Goal: Task Accomplishment & Management: Use online tool/utility

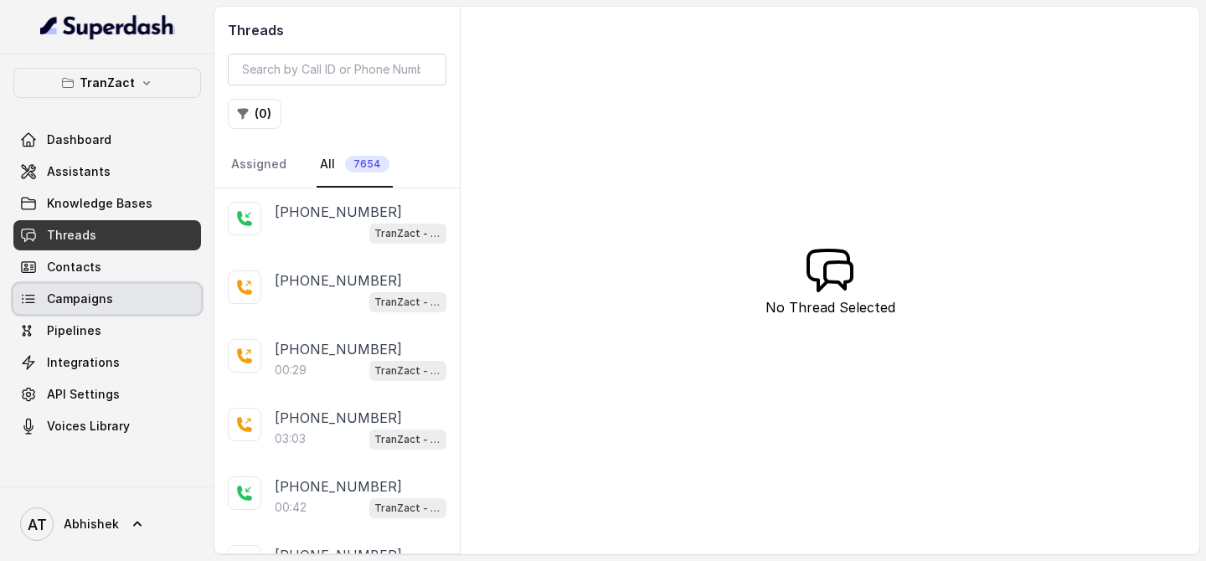
click at [67, 293] on span "Campaigns" at bounding box center [80, 298] width 66 height 17
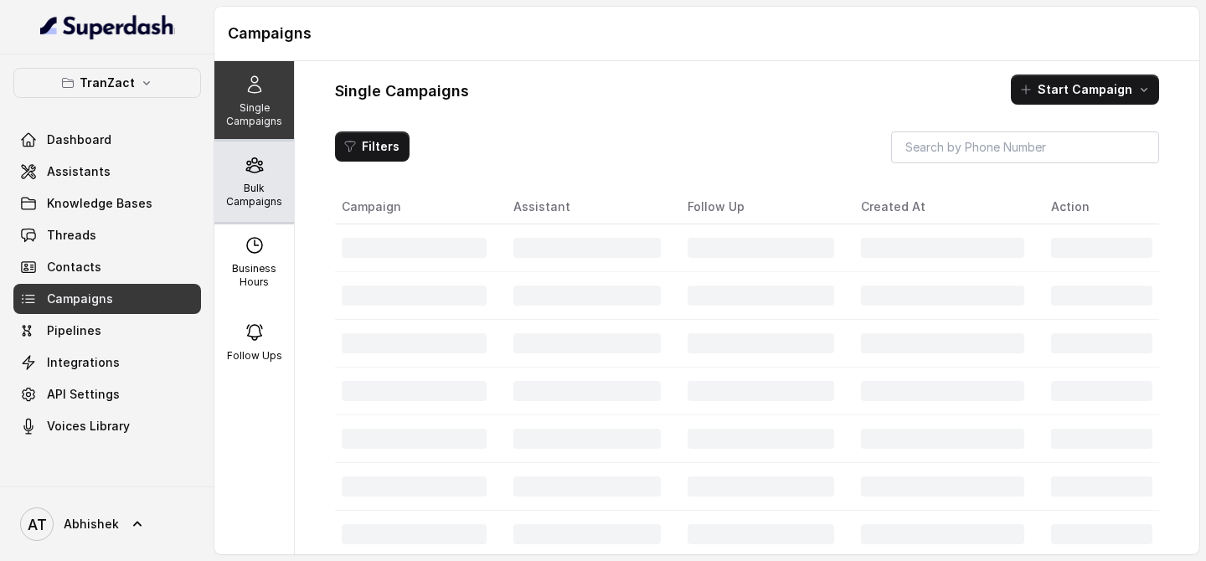
click at [247, 195] on p "Bulk Campaigns" at bounding box center [254, 195] width 66 height 27
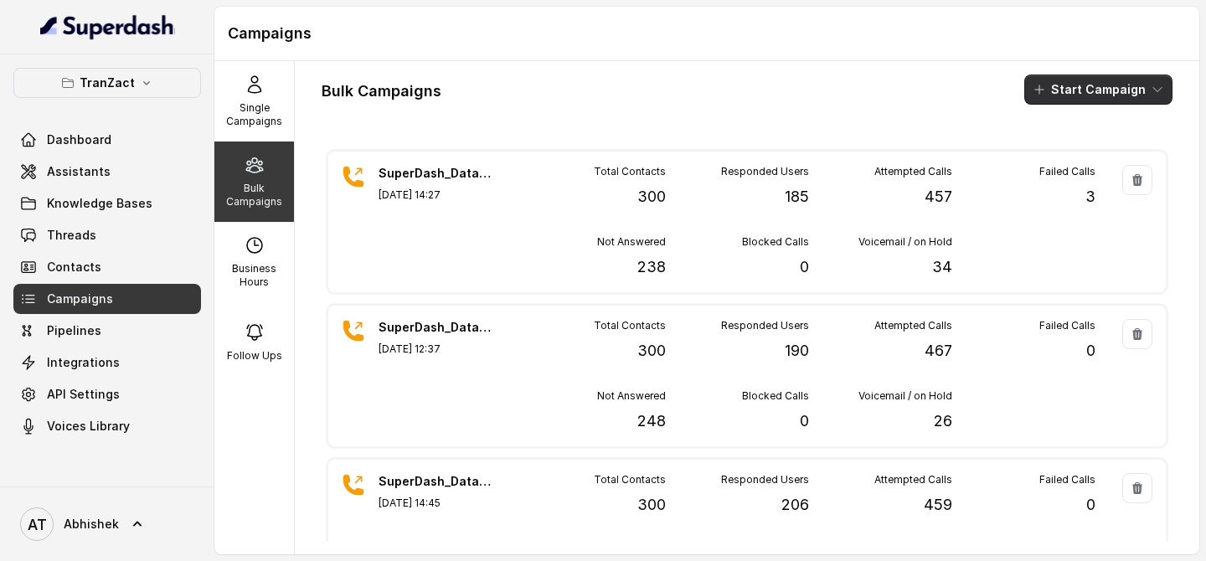
click at [1076, 94] on button "Start Campaign" at bounding box center [1098, 90] width 148 height 30
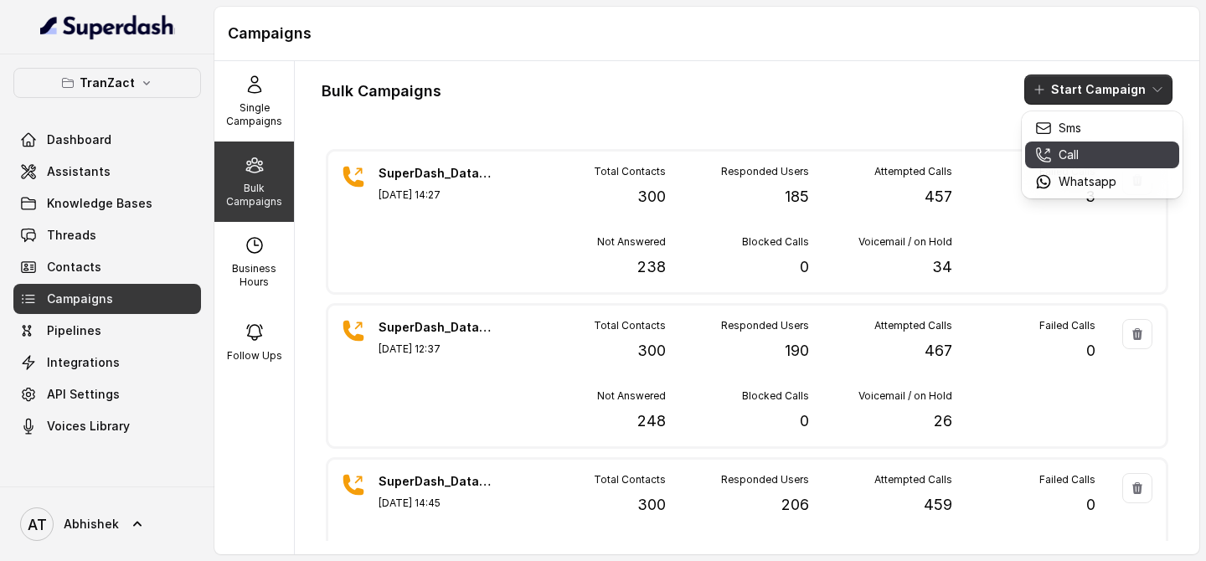
click at [1094, 155] on div "Call" at bounding box center [1075, 155] width 81 height 17
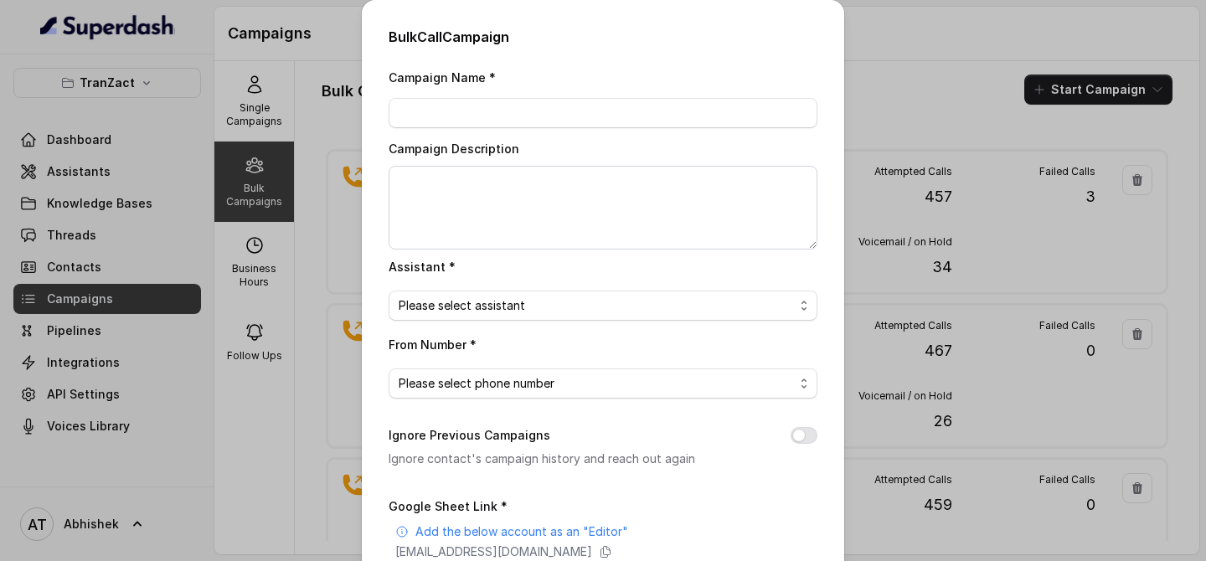
click at [465, 96] on div "Campaign Name *" at bounding box center [602, 97] width 429 height 61
click at [465, 98] on input "Campaign Name *" at bounding box center [602, 113] width 429 height 30
click at [438, 111] on input "Campaign Name *" at bounding box center [602, 113] width 429 height 30
paste input "SuperDash_Data6(2509)_29 August_MS"
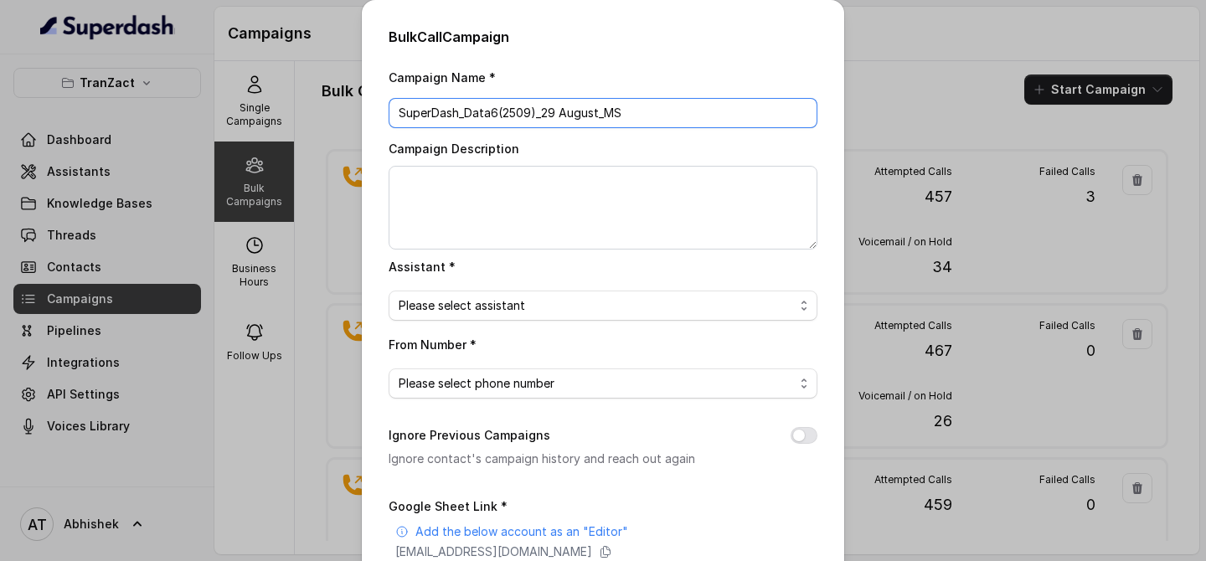
type input "SuperDash_Data6(2509)_29 August_MS"
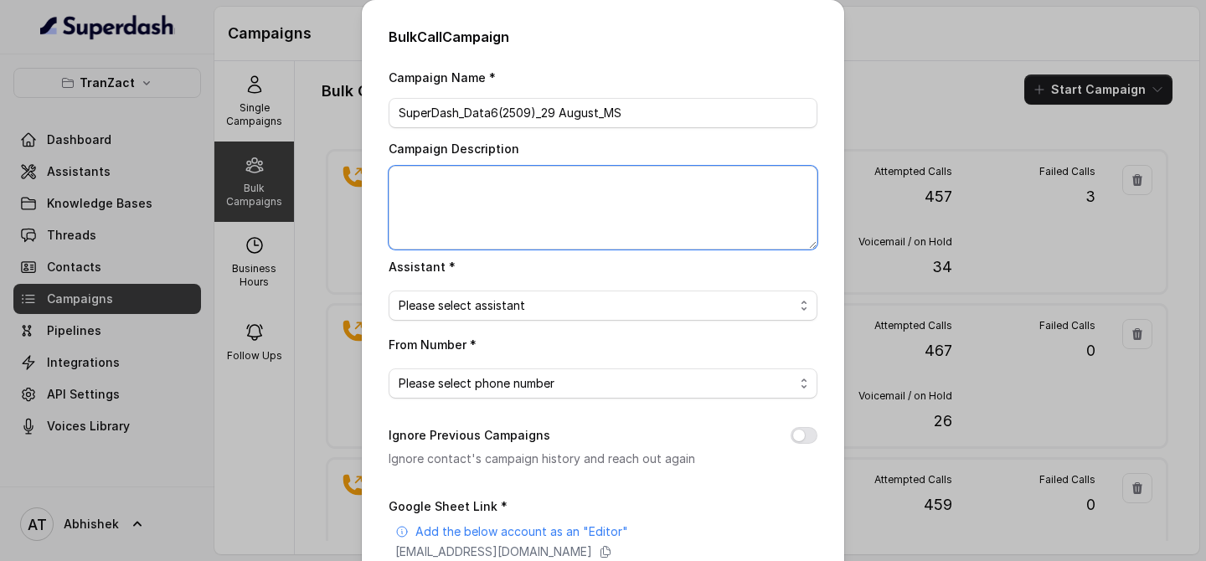
click at [458, 191] on textarea "Campaign Description" at bounding box center [602, 208] width 429 height 84
paste textarea "SuperDash_Data6(2509)_29 August_MS"
type textarea "SuperDash_Data6(2509)_29 August_MS"
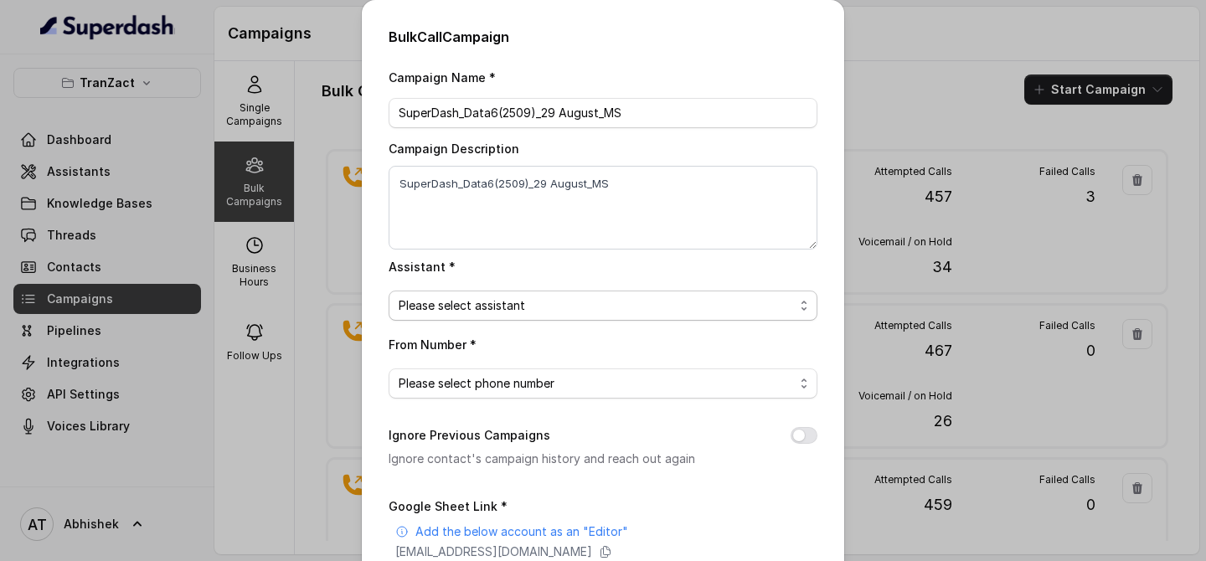
click at [510, 306] on span "Please select assistant" at bounding box center [595, 306] width 395 height 20
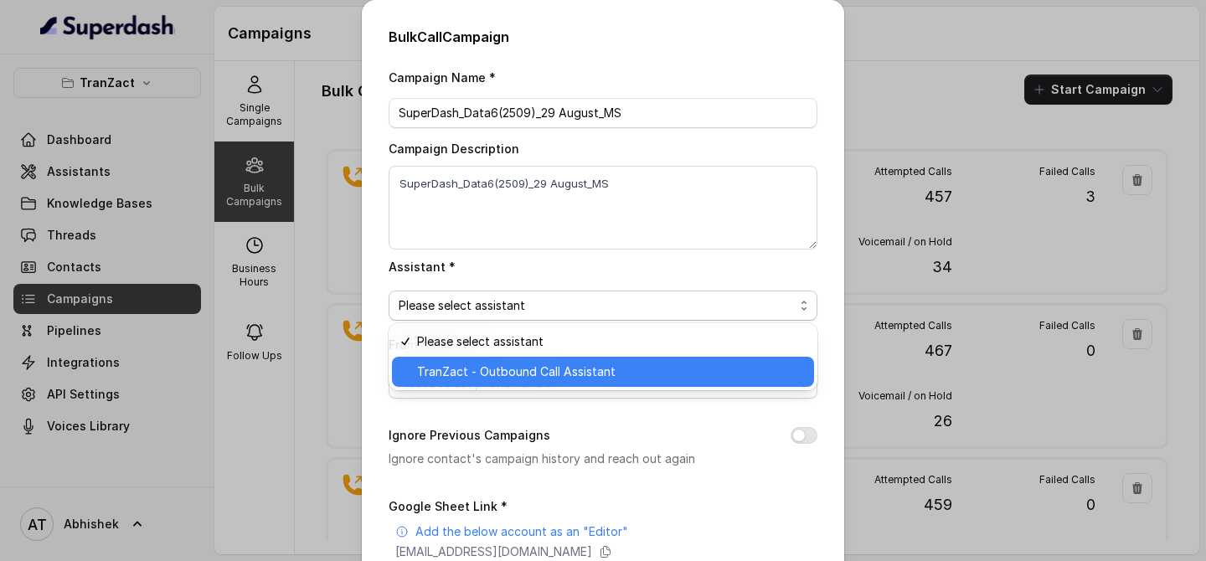
click at [519, 380] on span "TranZact - Outbound Call Assistant" at bounding box center [610, 372] width 387 height 20
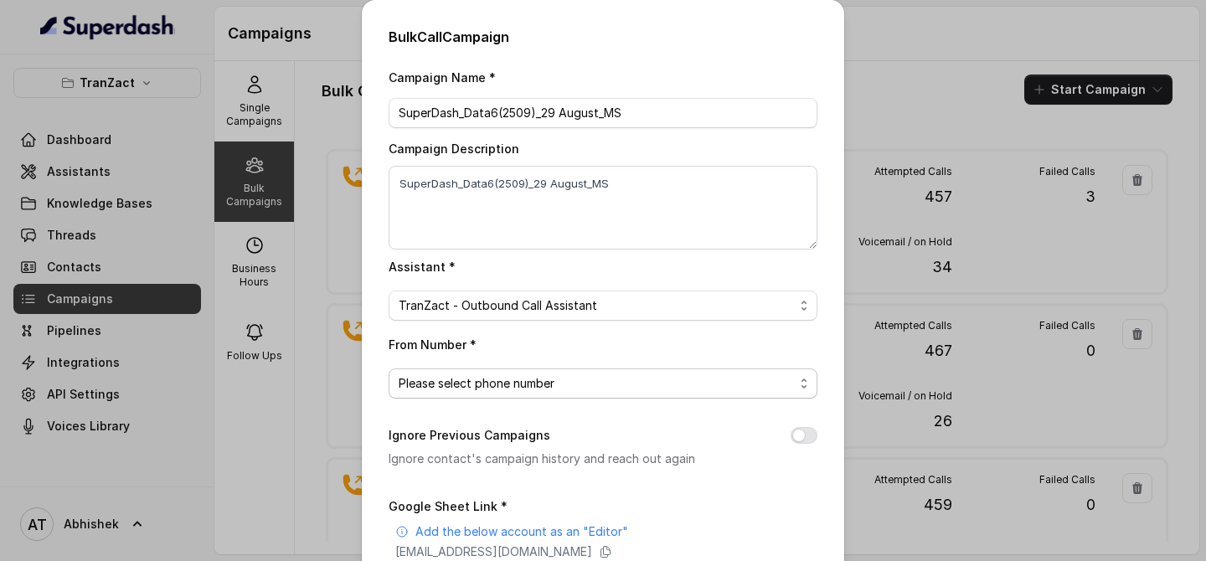
click at [470, 380] on span "Please select phone number" at bounding box center [595, 383] width 395 height 20
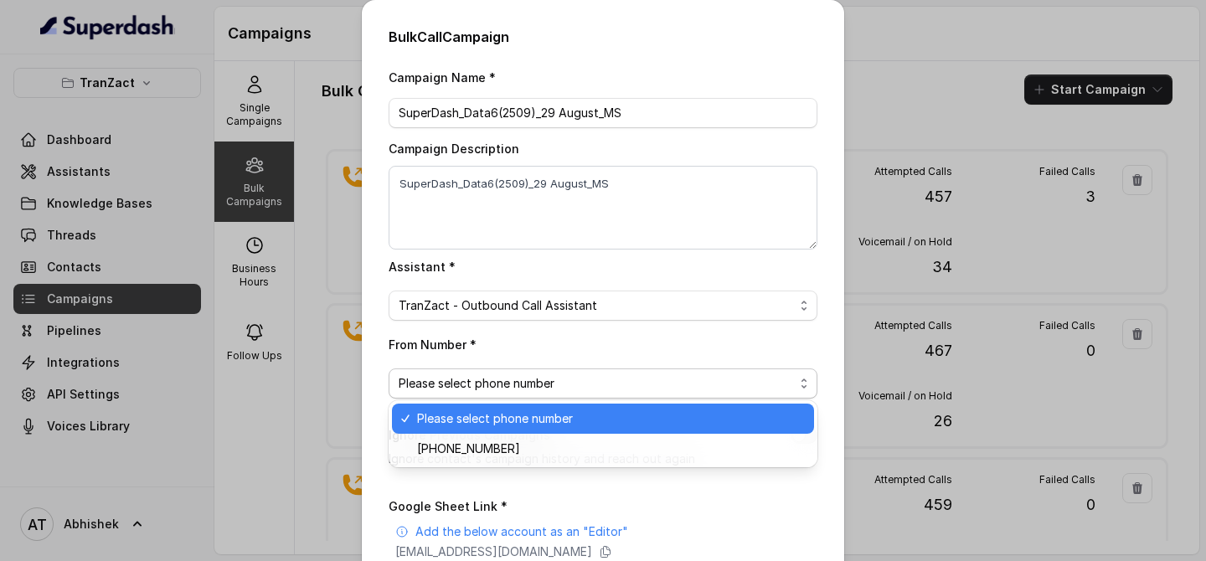
click at [528, 427] on span "Please select phone number" at bounding box center [610, 419] width 387 height 20
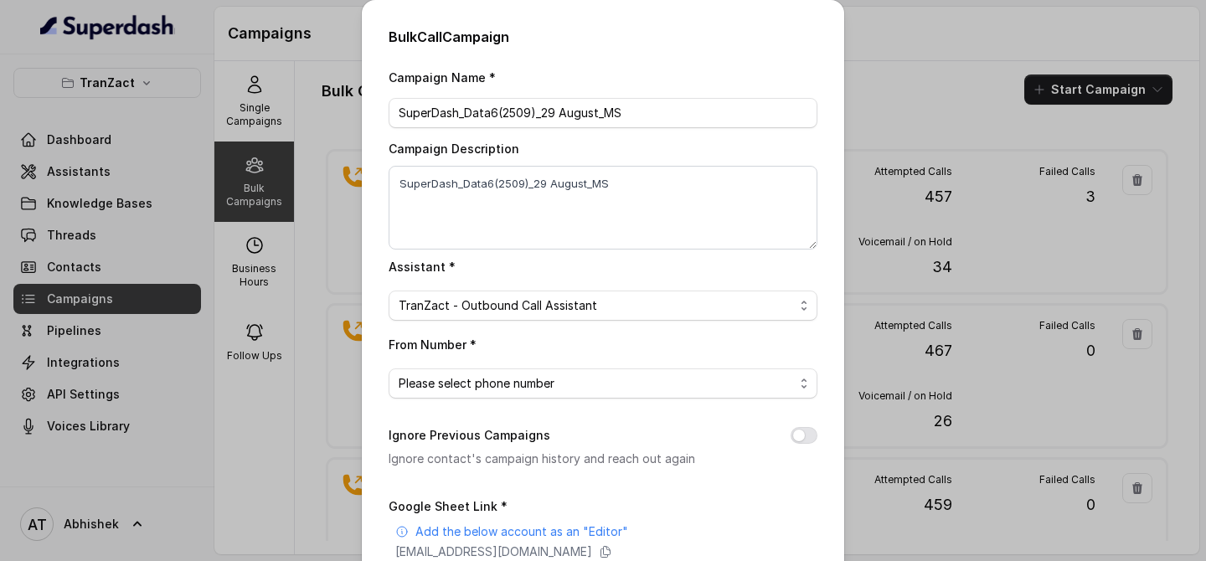
click at [505, 440] on label "Ignore Previous Campaigns" at bounding box center [469, 435] width 162 height 20
click at [502, 394] on span "Please select phone number" at bounding box center [602, 383] width 429 height 30
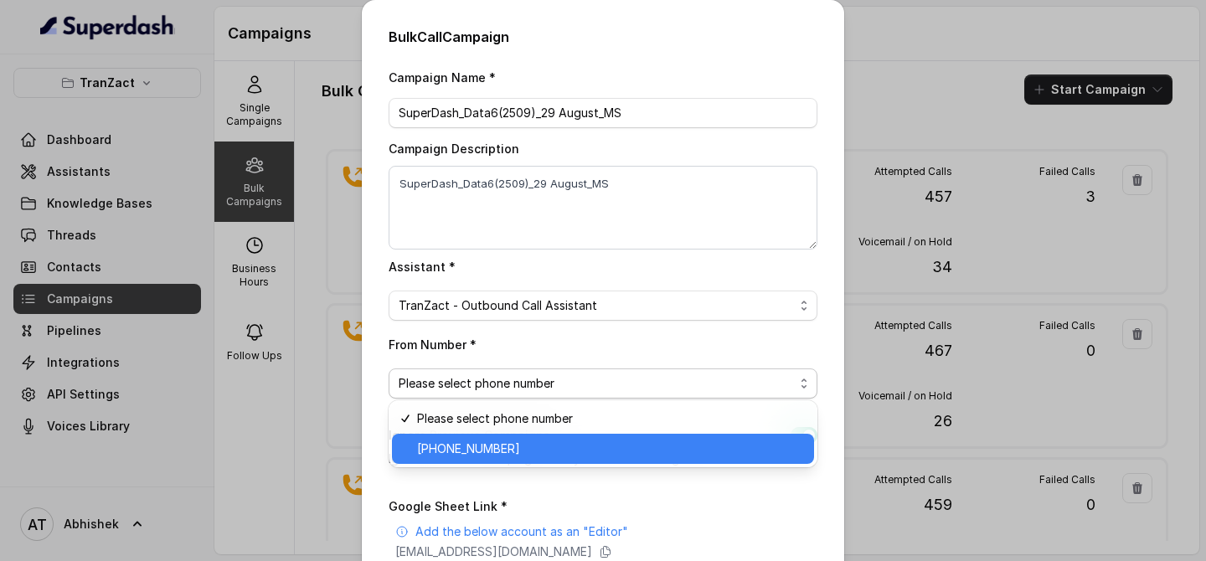
click at [527, 434] on div "[PHONE_NUMBER]" at bounding box center [603, 449] width 422 height 30
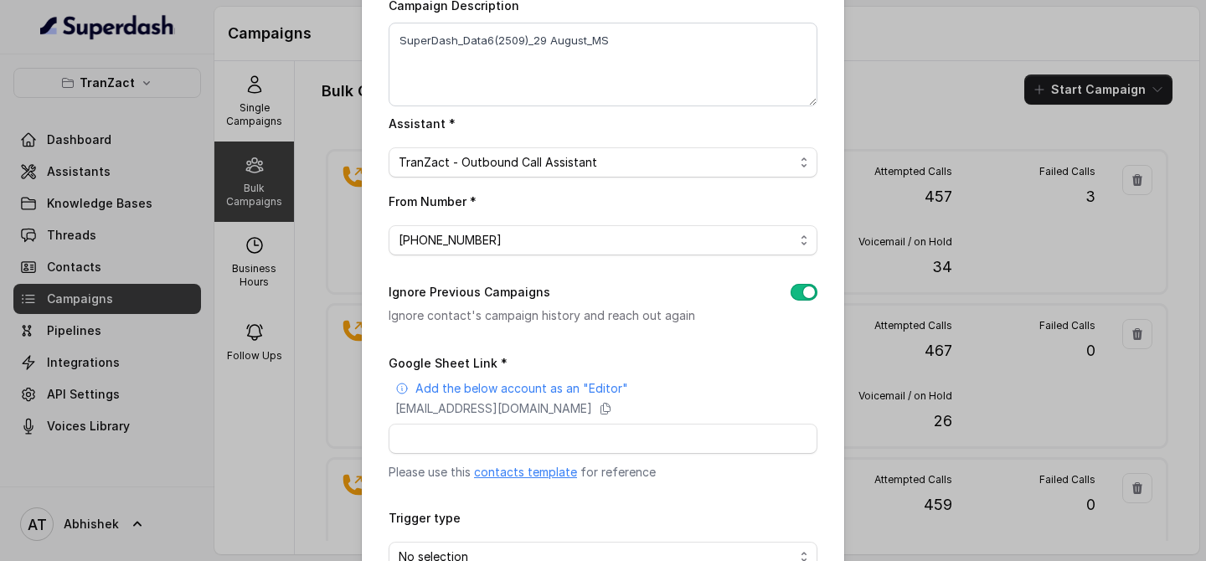
scroll to position [249, 0]
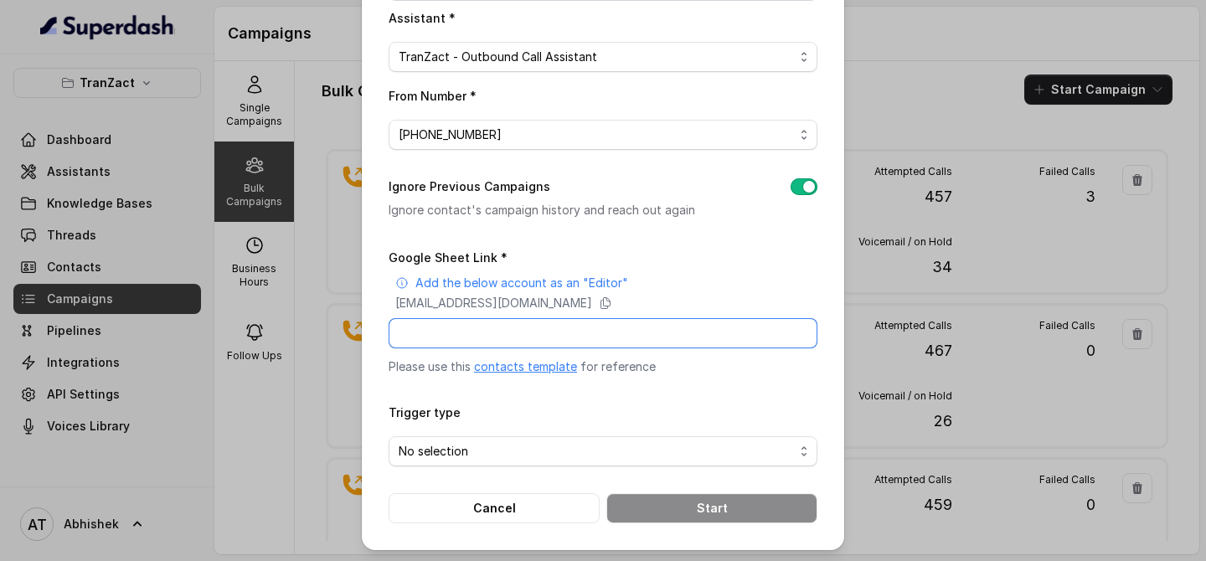
click at [457, 332] on input "Google Sheet Link *" at bounding box center [602, 333] width 429 height 30
click at [430, 333] on input "Google Sheet Link *" at bounding box center [602, 333] width 429 height 30
paste input "[URL][DOMAIN_NAME]"
type input "[URL][DOMAIN_NAME]"
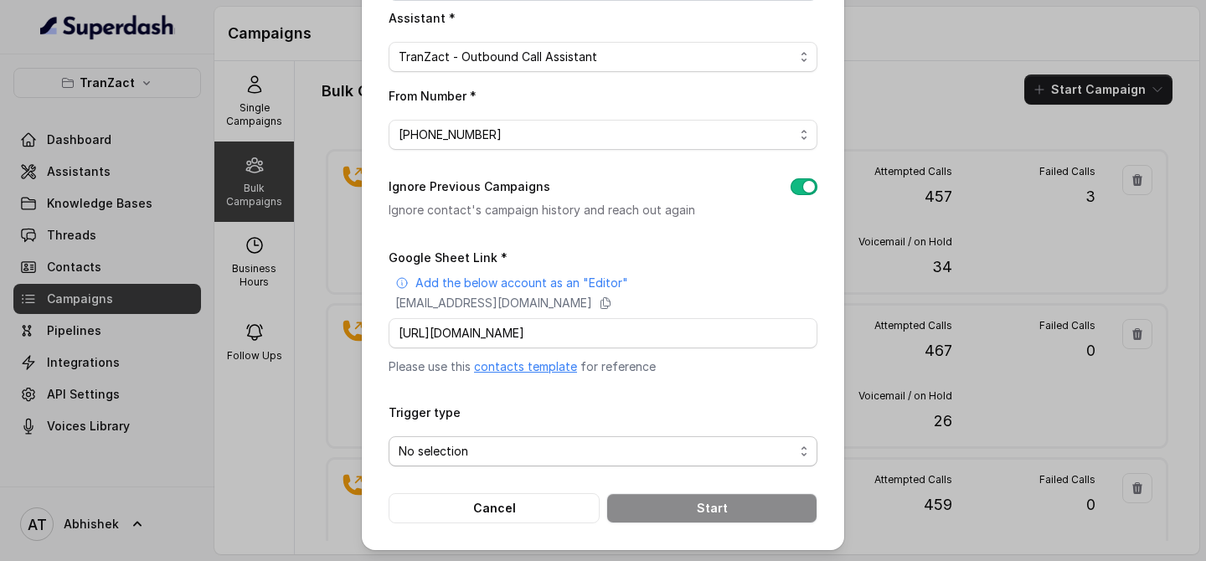
click at [483, 444] on span "No selection" at bounding box center [595, 451] width 395 height 20
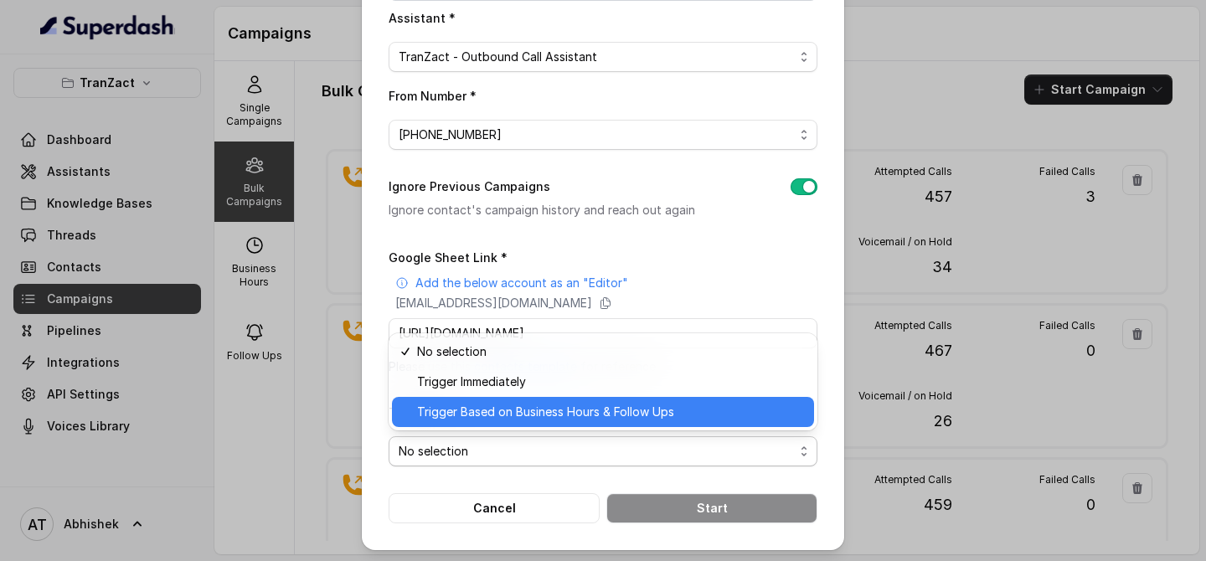
click at [501, 414] on span "Trigger Based on Business Hours & Follow Ups" at bounding box center [610, 412] width 387 height 20
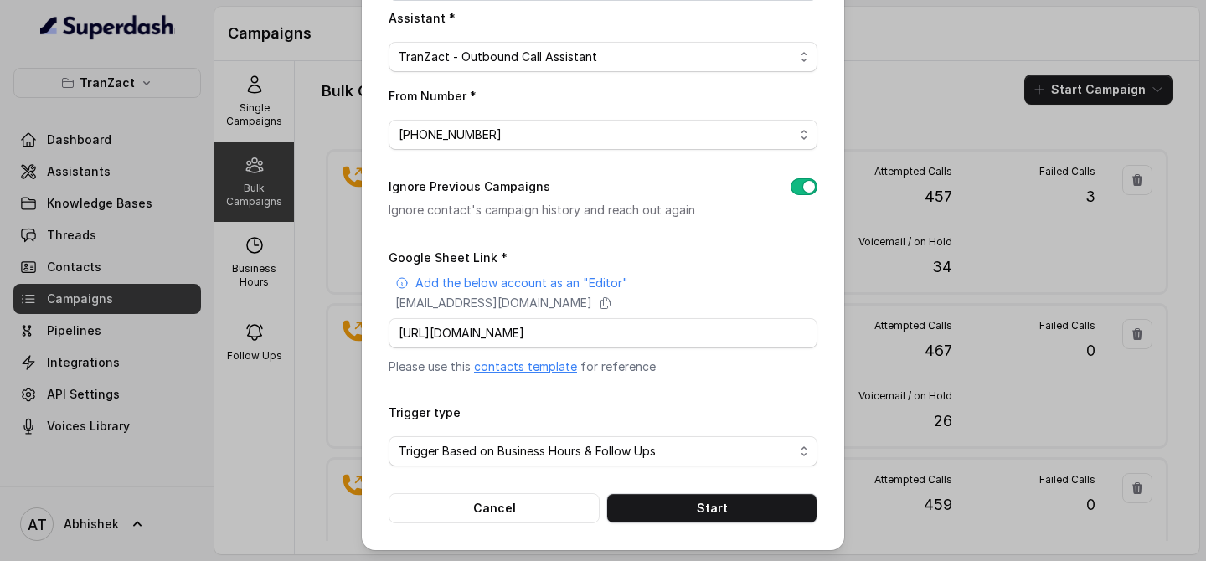
click at [380, 414] on div "Bulk Call Campaign Campaign Name * SuperDash_Data6(2509)_29 August_MS Campaign …" at bounding box center [603, 150] width 482 height 799
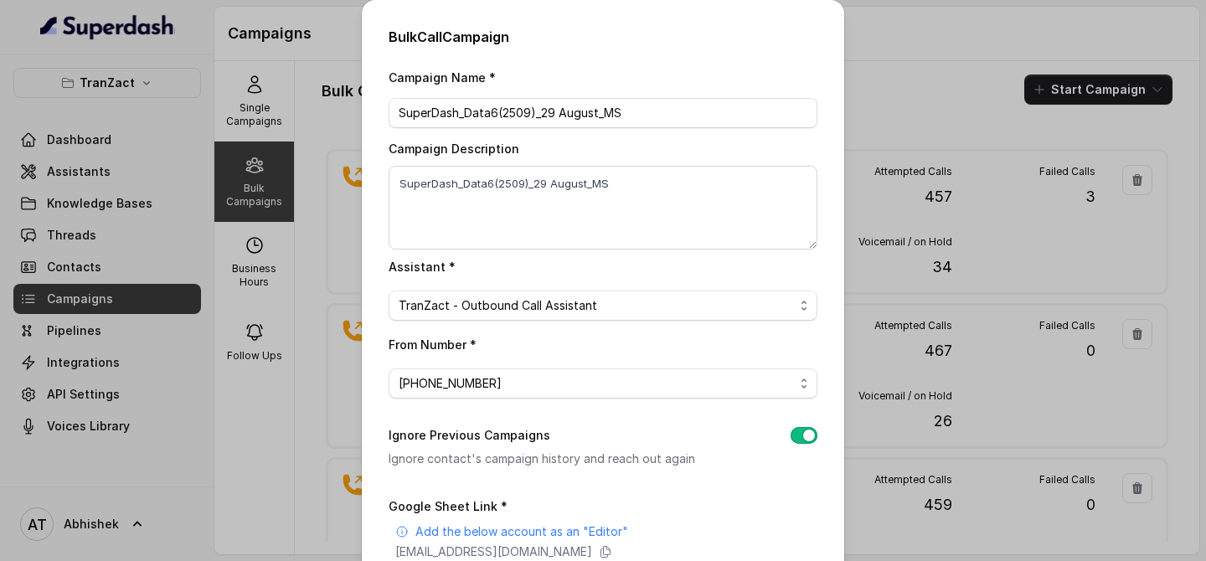
scroll to position [249, 0]
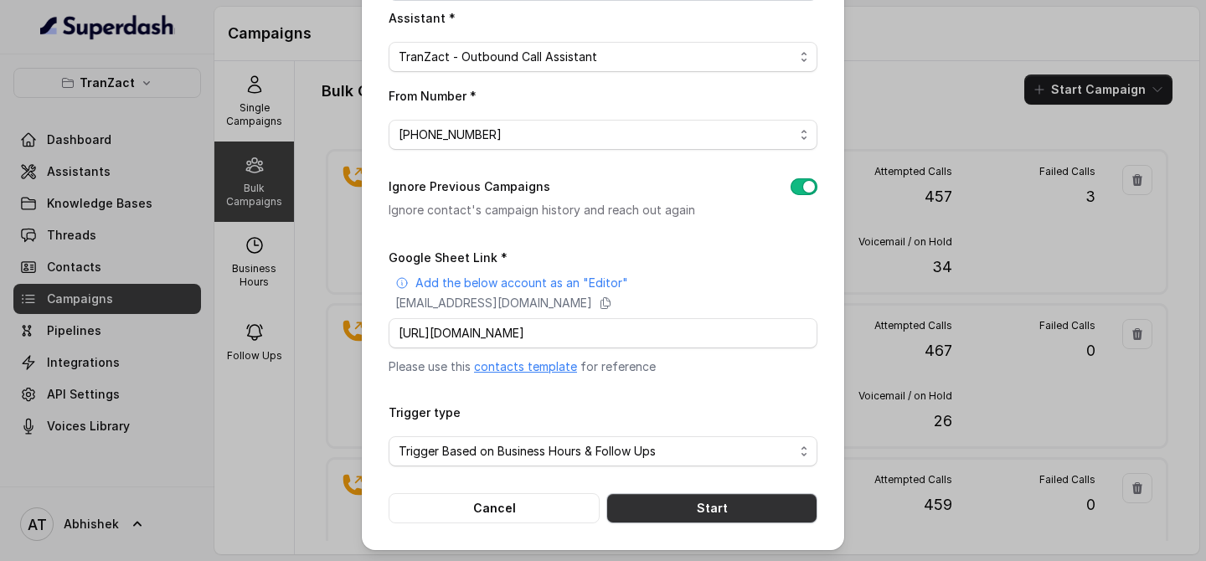
click at [680, 496] on button "Start" at bounding box center [711, 508] width 211 height 30
